Goal: Understand process/instructions

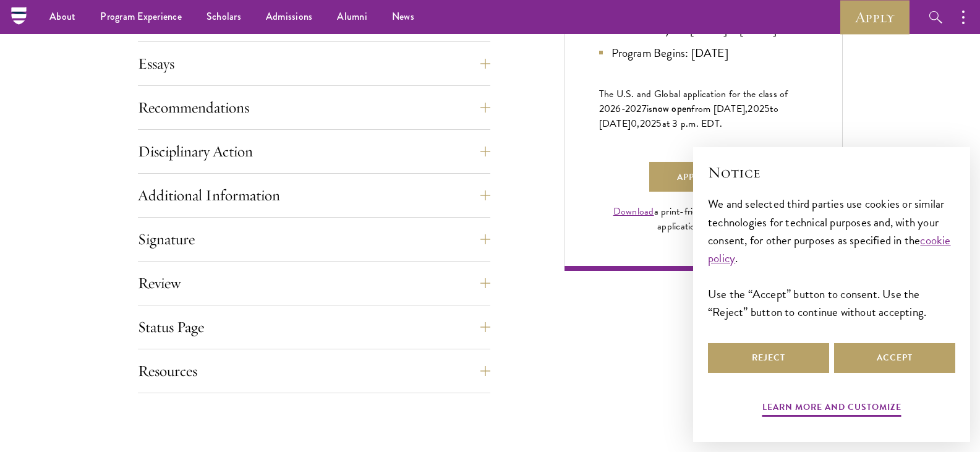
scroll to position [831, 0]
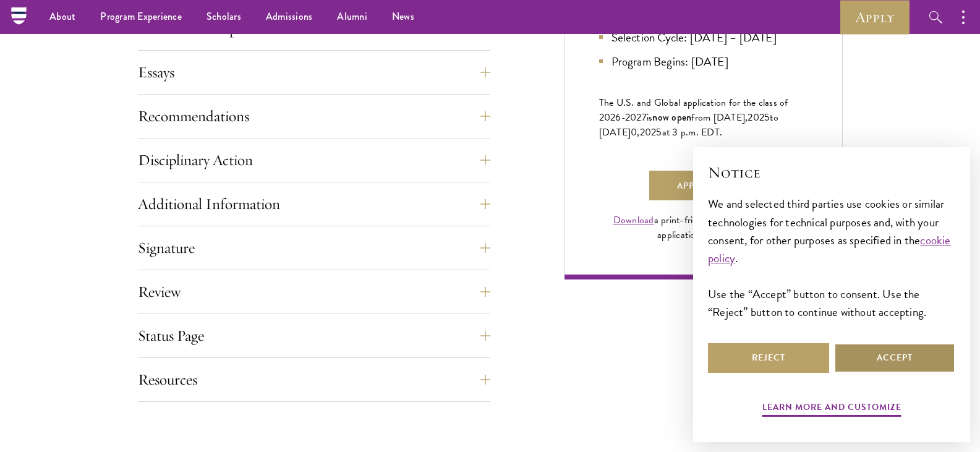
click at [923, 354] on button "Accept" at bounding box center [894, 358] width 121 height 30
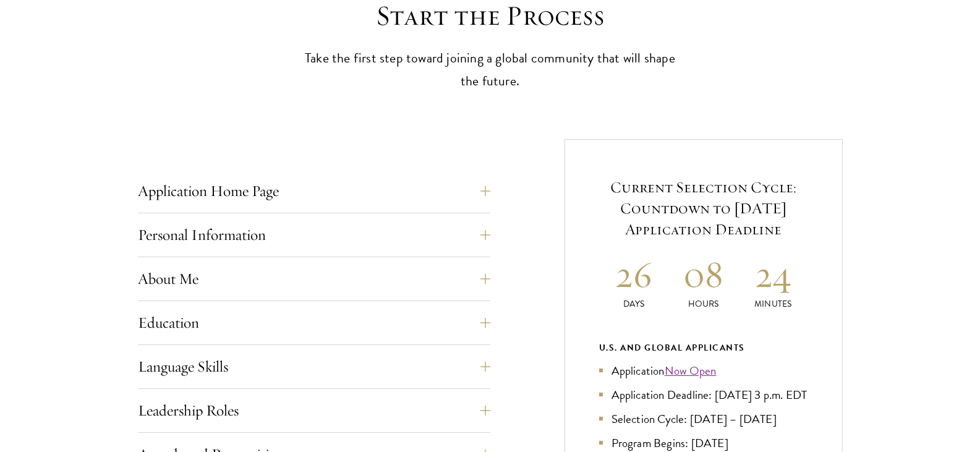
scroll to position [493, 0]
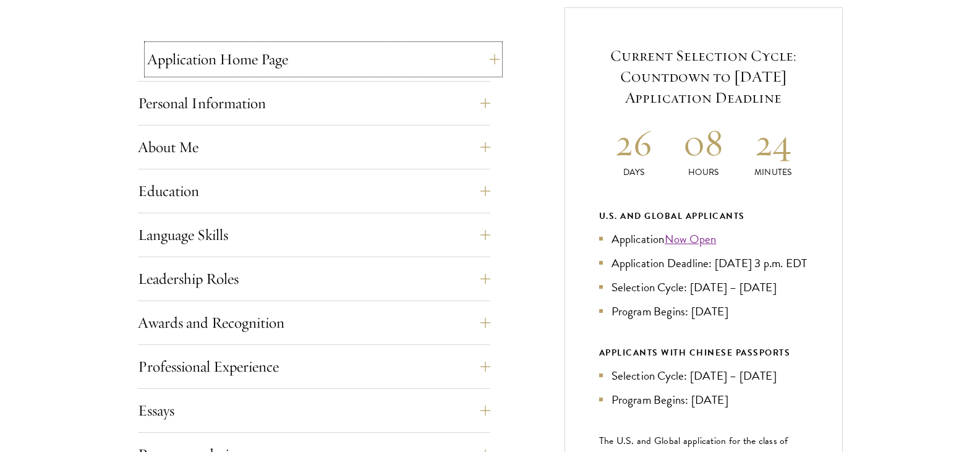
click at [276, 56] on button "Application Home Page" at bounding box center [323, 60] width 353 height 30
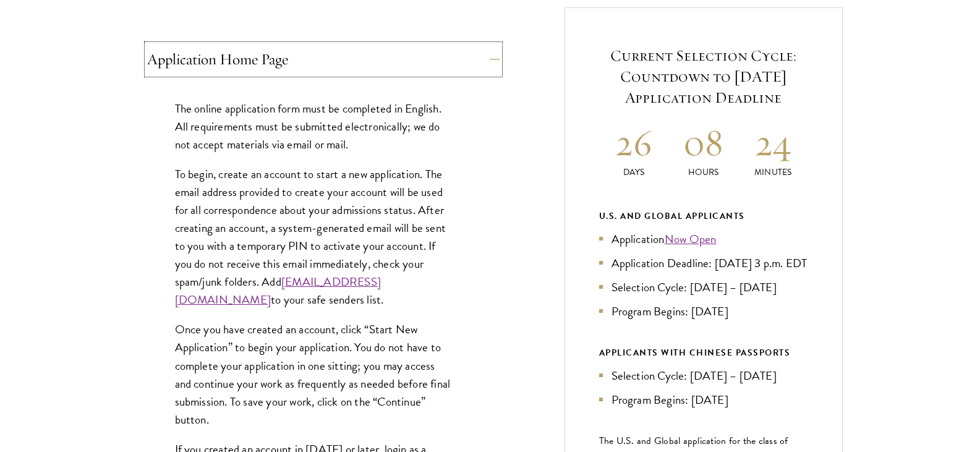
click at [276, 58] on button "Application Home Page" at bounding box center [323, 60] width 353 height 30
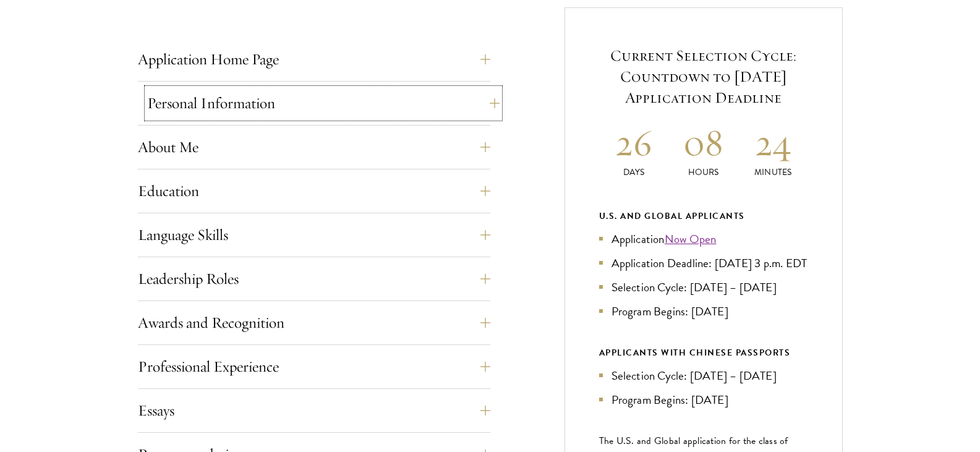
click at [277, 116] on button "Personal Information" at bounding box center [323, 103] width 353 height 30
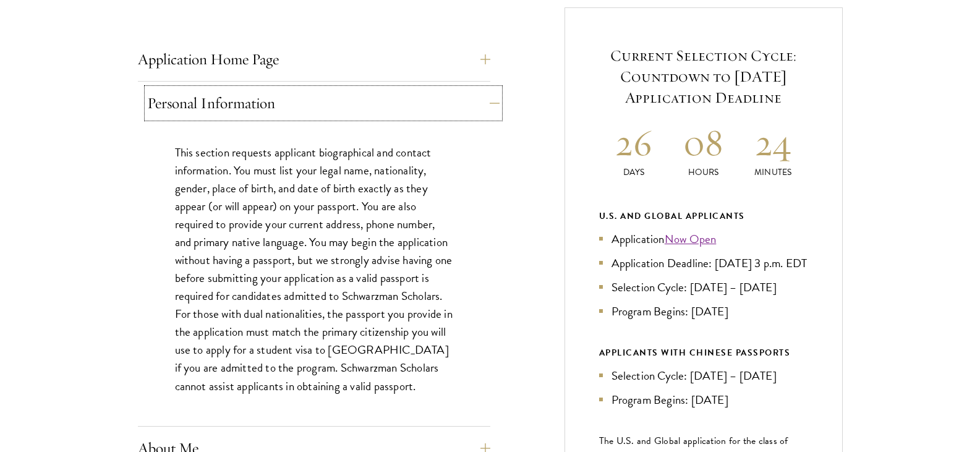
click at [276, 113] on button "Personal Information" at bounding box center [323, 103] width 353 height 30
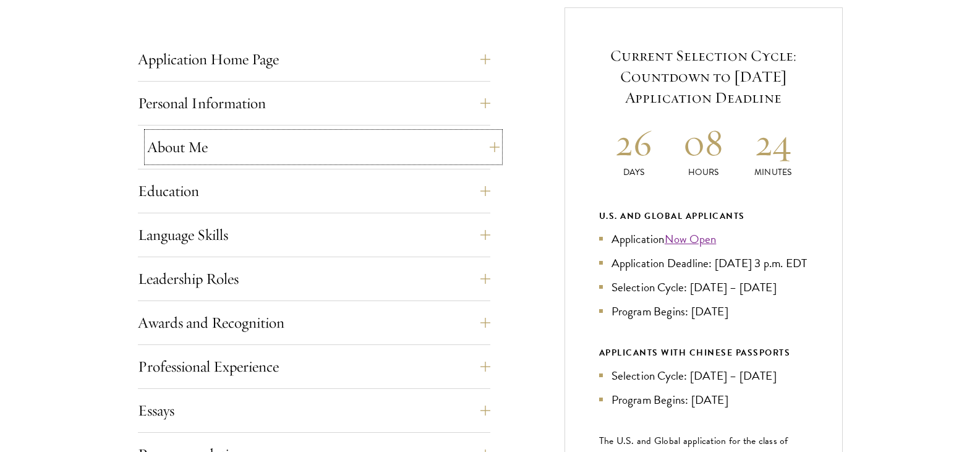
click at [291, 149] on button "About Me" at bounding box center [323, 147] width 353 height 30
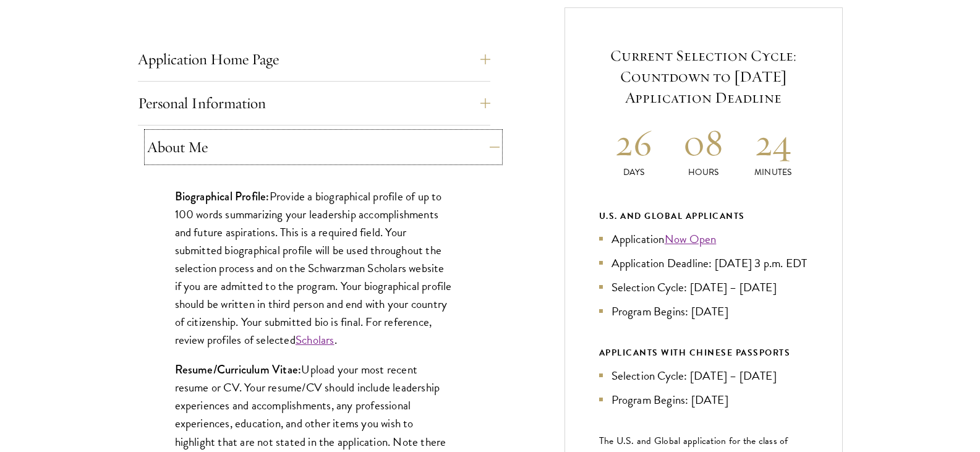
click at [291, 149] on button "About Me" at bounding box center [323, 147] width 353 height 30
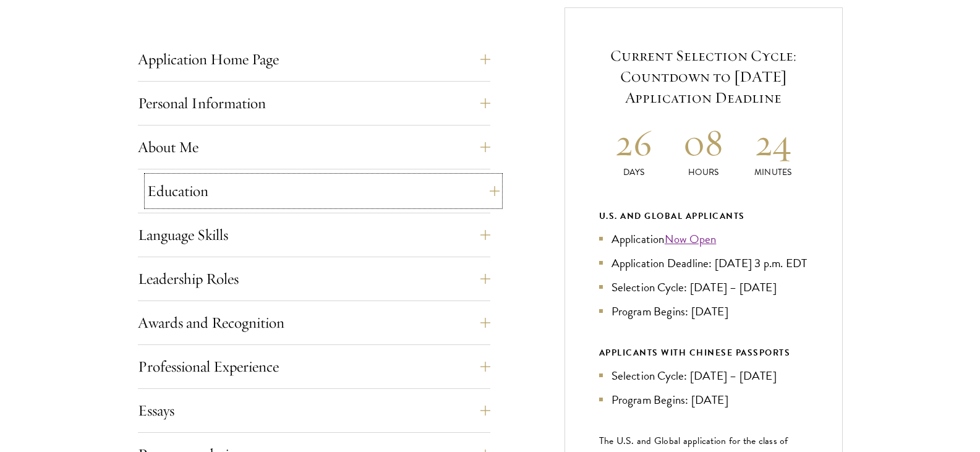
click at [292, 193] on button "Education" at bounding box center [323, 191] width 353 height 30
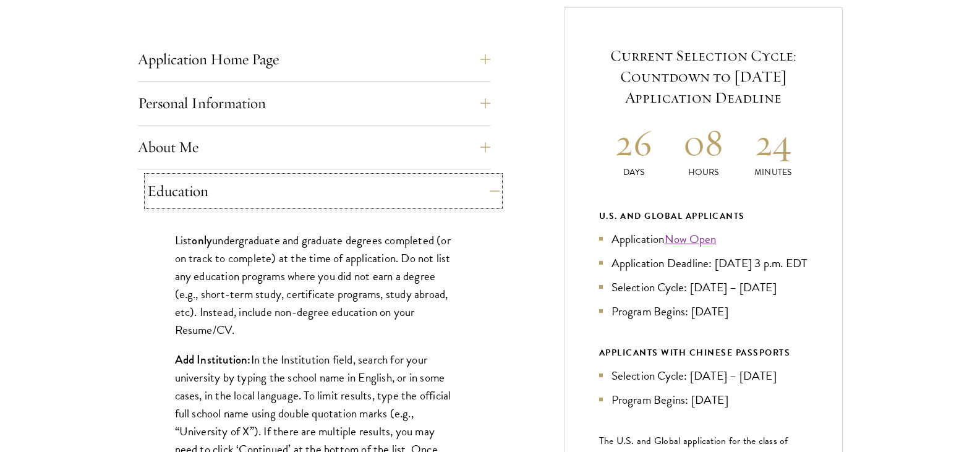
click at [291, 190] on button "Education" at bounding box center [323, 191] width 353 height 30
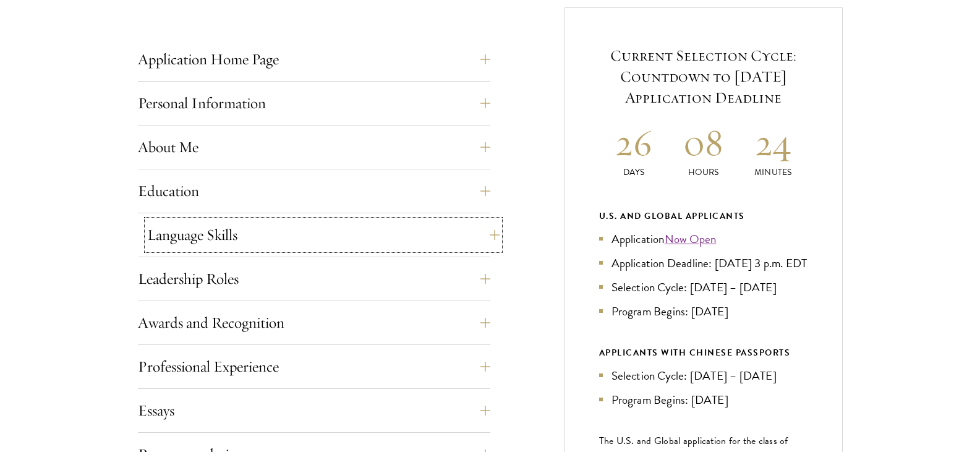
click at [302, 236] on button "Language Skills" at bounding box center [323, 235] width 353 height 30
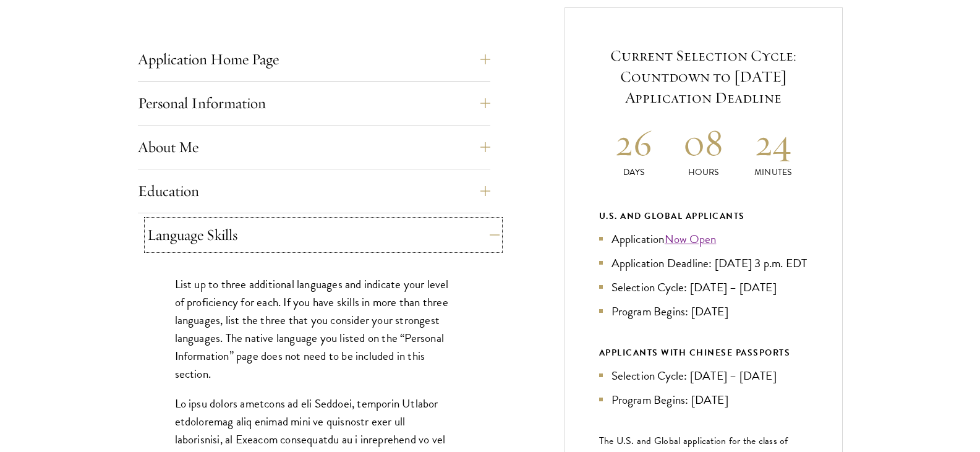
click at [301, 229] on button "Language Skills" at bounding box center [323, 235] width 353 height 30
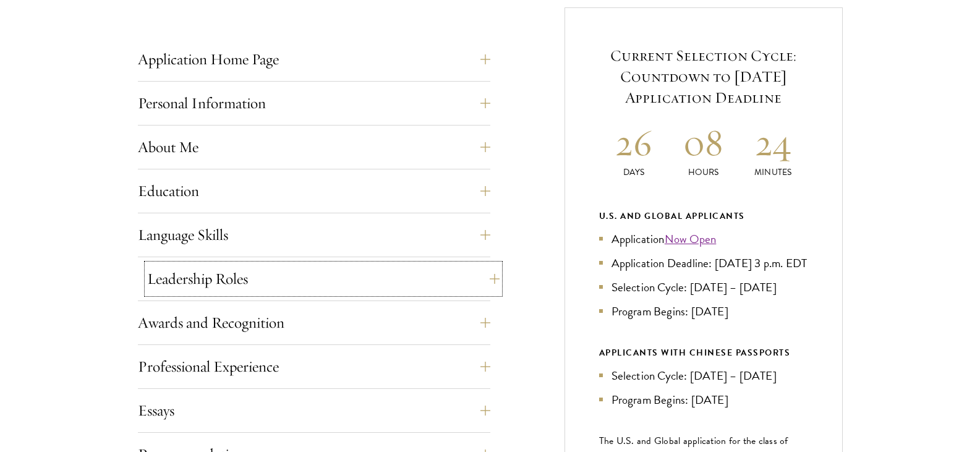
click at [295, 288] on button "Leadership Roles" at bounding box center [323, 279] width 353 height 30
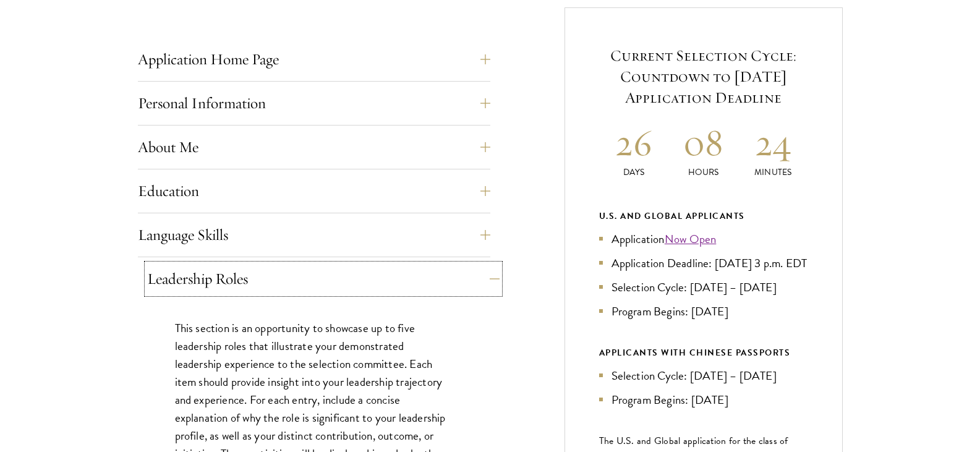
click at [296, 283] on button "Leadership Roles" at bounding box center [323, 279] width 353 height 30
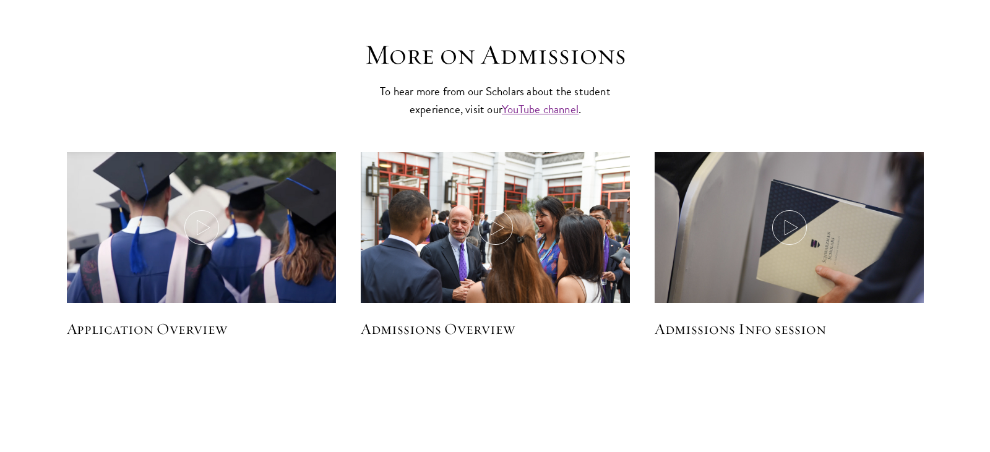
scroll to position [1721, 0]
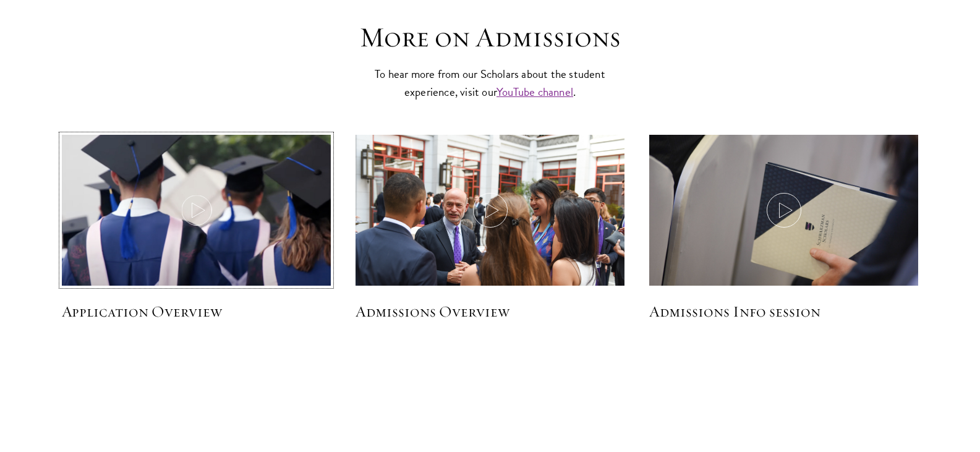
click at [199, 200] on icon at bounding box center [196, 210] width 35 height 35
